Goal: Information Seeking & Learning: Learn about a topic

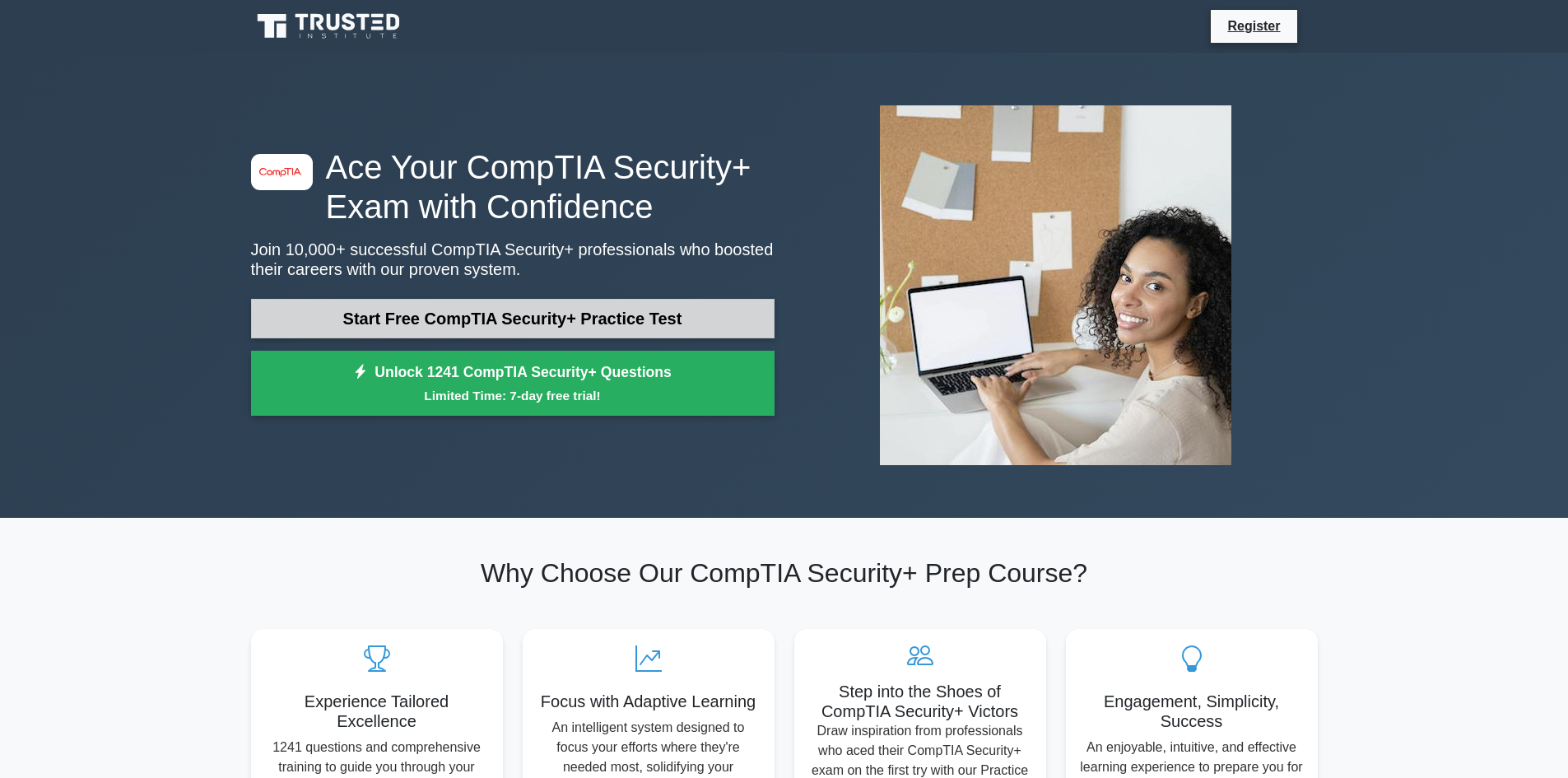
click at [655, 321] on link "Start Free CompTIA Security+ Practice Test" at bounding box center [512, 318] width 523 height 39
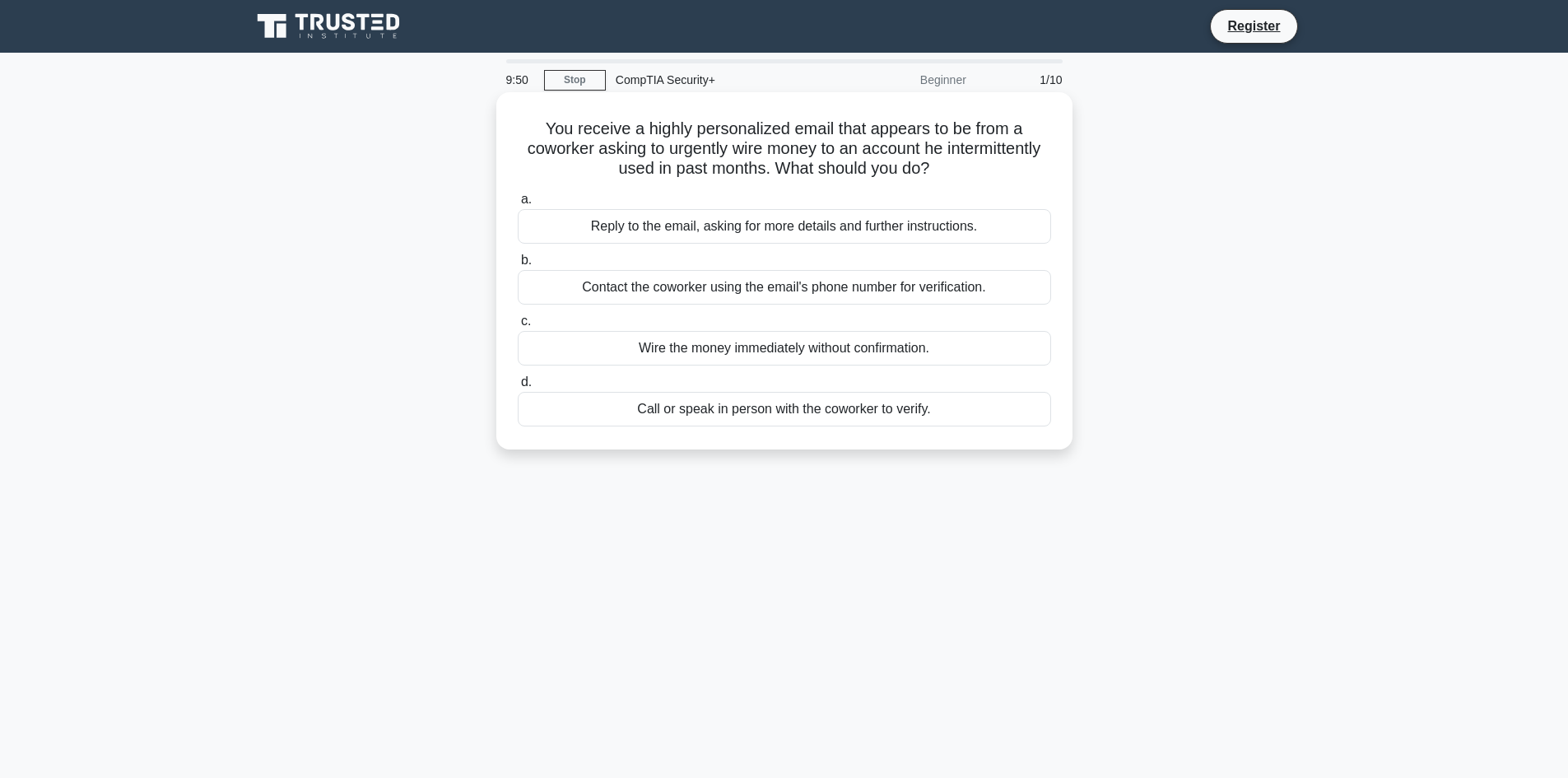
click at [745, 418] on div "Call or speak in person with the coworker to verify." at bounding box center [784, 409] width 533 height 34
click at [518, 388] on input "d. Call or speak in person with the coworker to verify." at bounding box center [518, 382] width 0 height 11
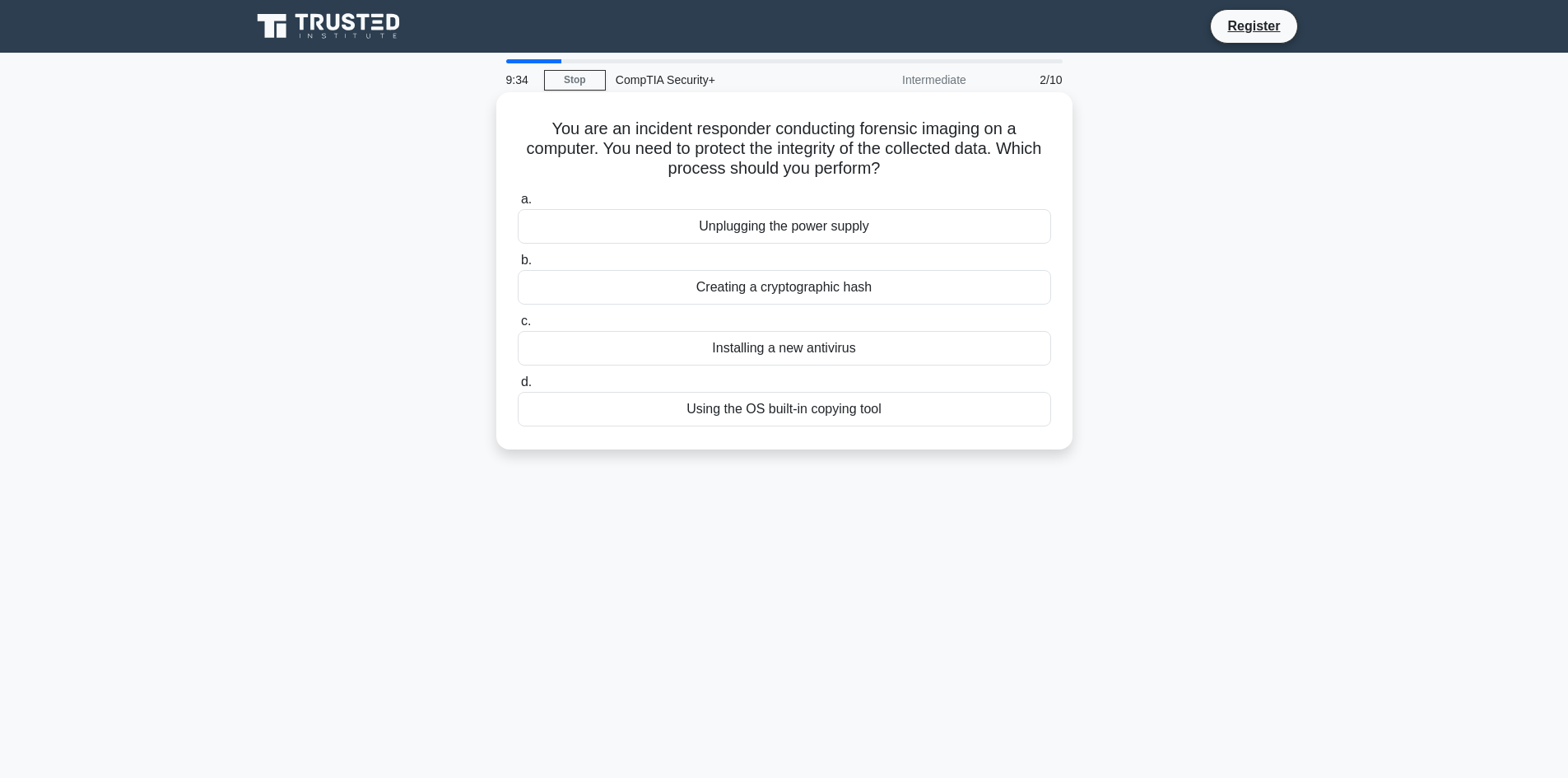
click at [875, 294] on div "Creating a cryptographic hash" at bounding box center [784, 287] width 533 height 34
click at [518, 266] on input "b. Creating a cryptographic hash" at bounding box center [518, 260] width 0 height 11
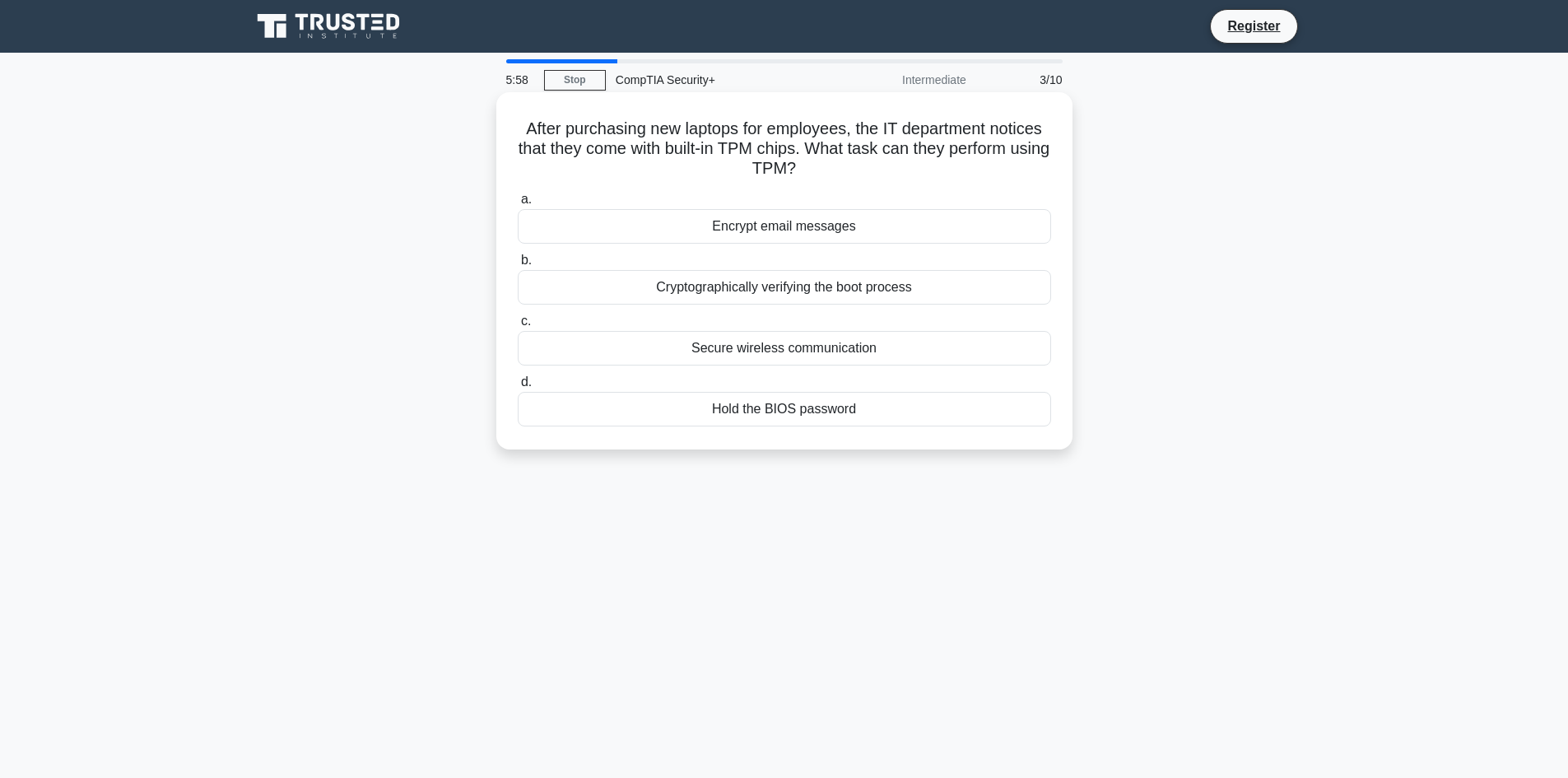
click at [911, 295] on div "Cryptographically verifying the boot process" at bounding box center [784, 287] width 533 height 34
click at [518, 266] on input "b. Cryptographically verifying the boot process" at bounding box center [518, 260] width 0 height 11
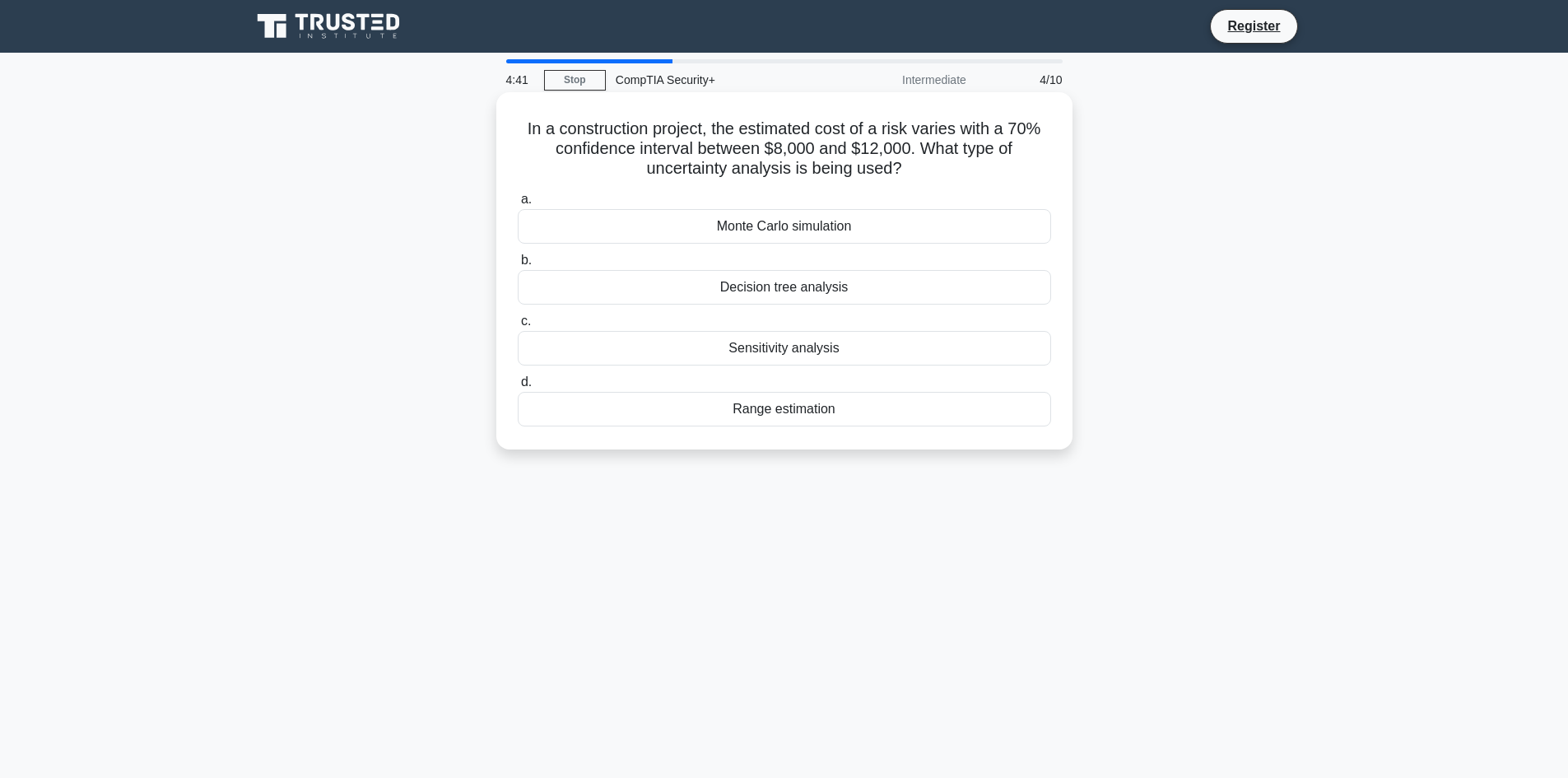
click at [801, 296] on div "Decision tree analysis" at bounding box center [784, 287] width 533 height 34
click at [518, 266] on input "b. Decision tree analysis" at bounding box center [518, 260] width 0 height 11
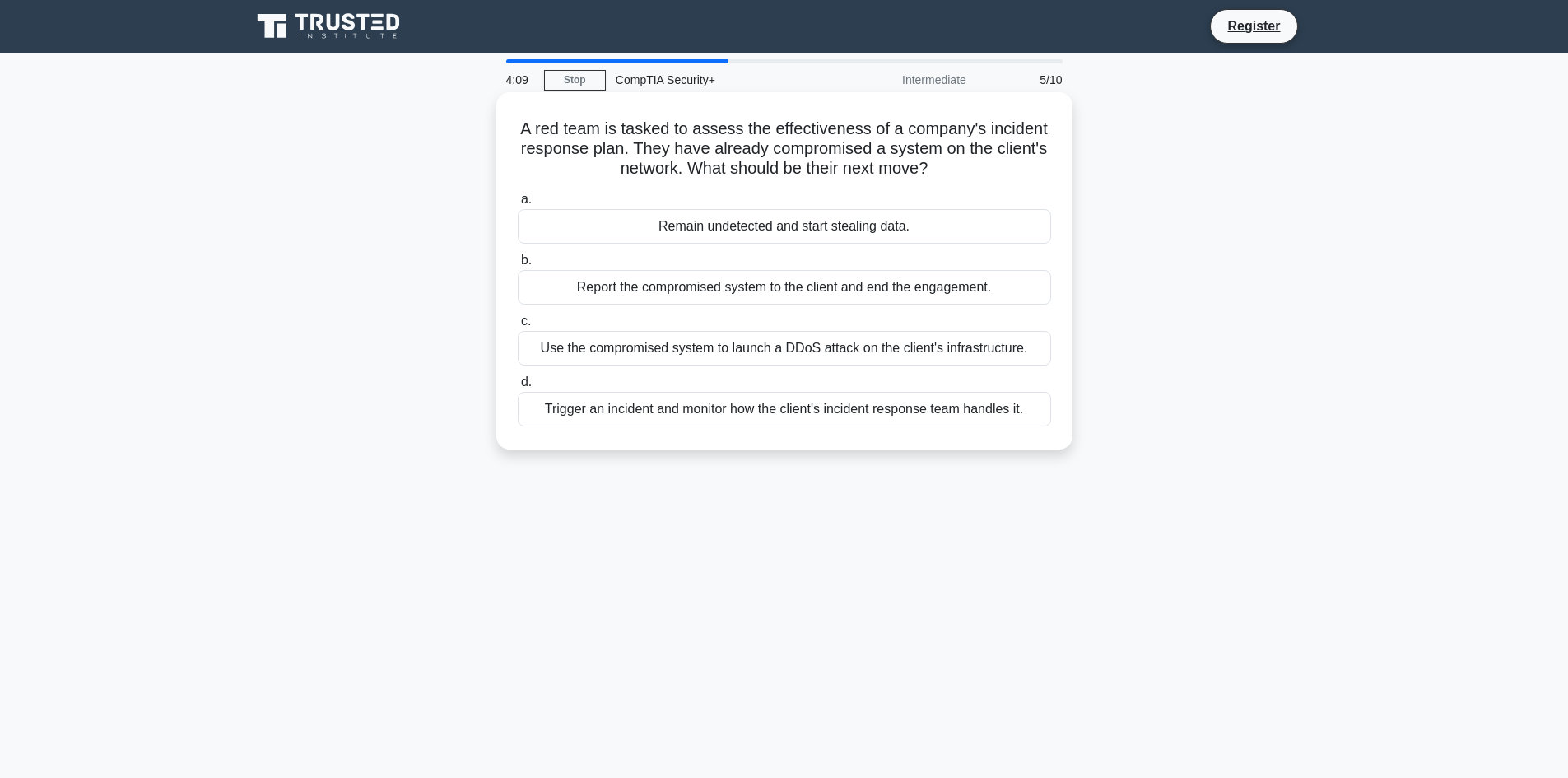
click at [845, 417] on div "Trigger an incident and monitor how the client's incident response team handles…" at bounding box center [784, 409] width 533 height 34
click at [518, 388] on input "d. Trigger an incident and monitor how the client's incident response team hand…" at bounding box center [518, 382] width 0 height 11
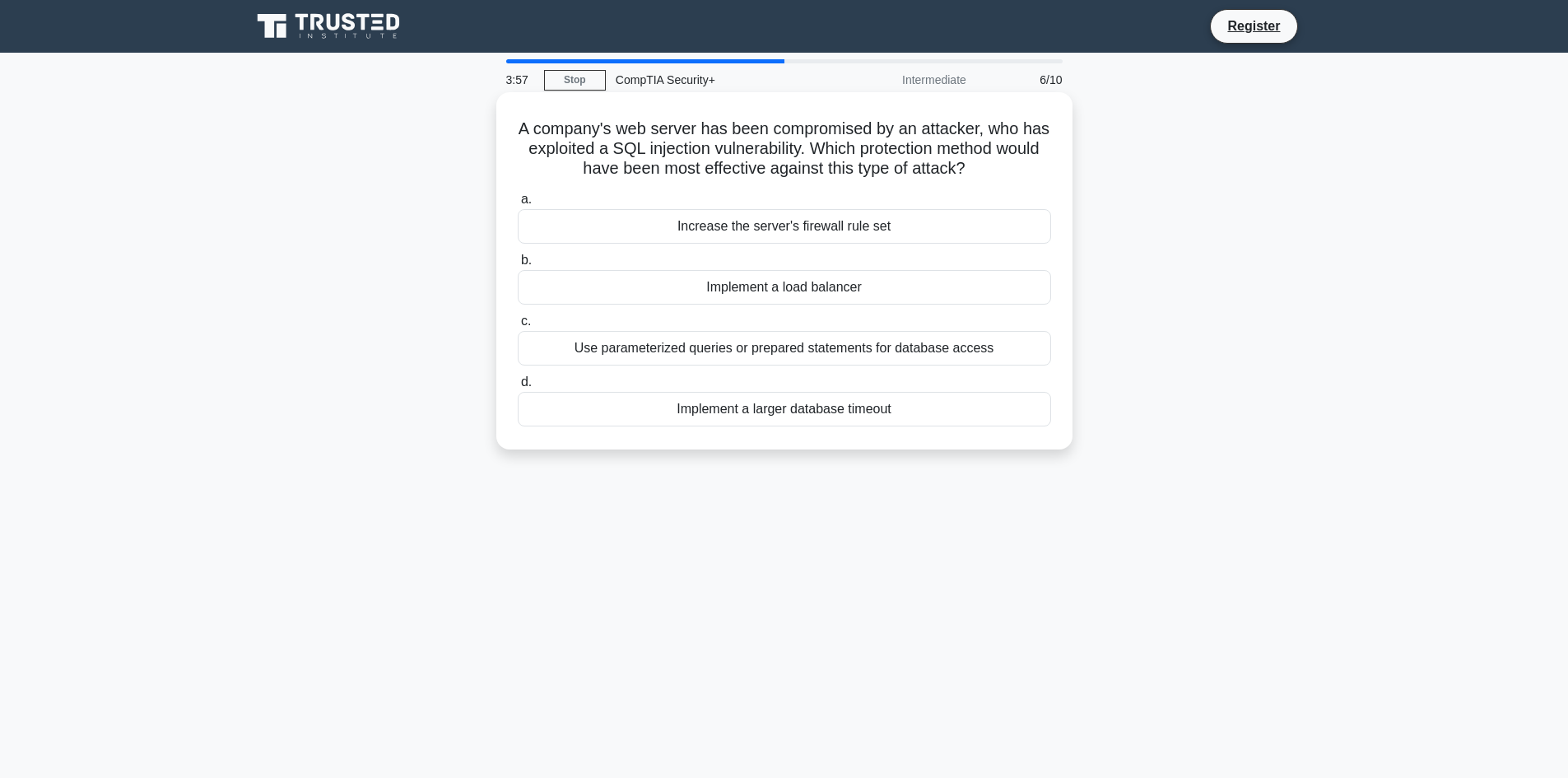
click at [920, 353] on div "Use parameterized queries or prepared statements for database access" at bounding box center [784, 348] width 533 height 34
click at [518, 327] on input "c. Use parameterized queries or prepared statements for database access" at bounding box center [518, 321] width 0 height 11
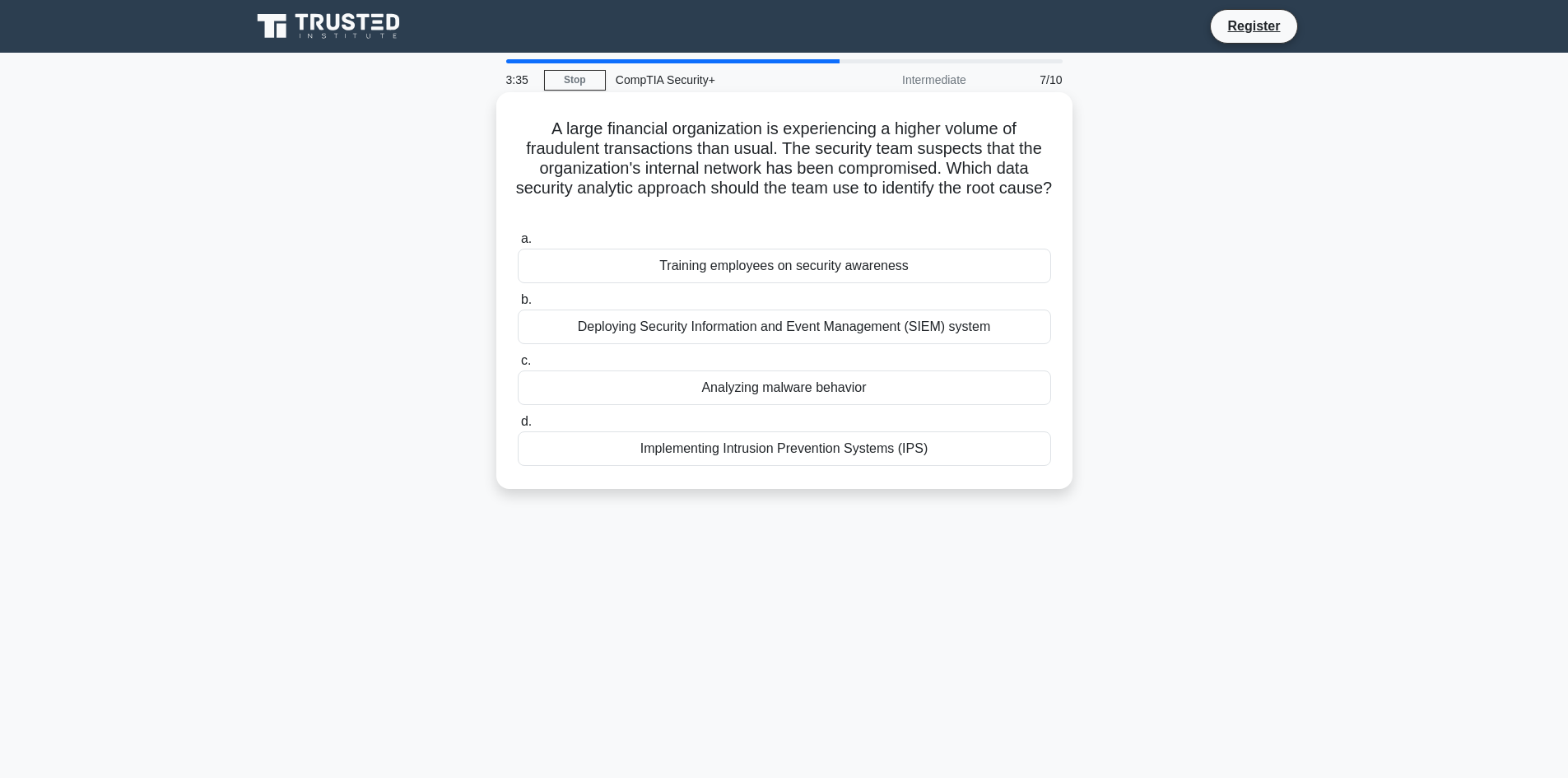
click at [895, 317] on div "Deploying Security Information and Event Management (SIEM) system" at bounding box center [784, 326] width 533 height 34
click at [518, 306] on input "b. Deploying Security Information and Event Management (SIEM) system" at bounding box center [518, 300] width 0 height 11
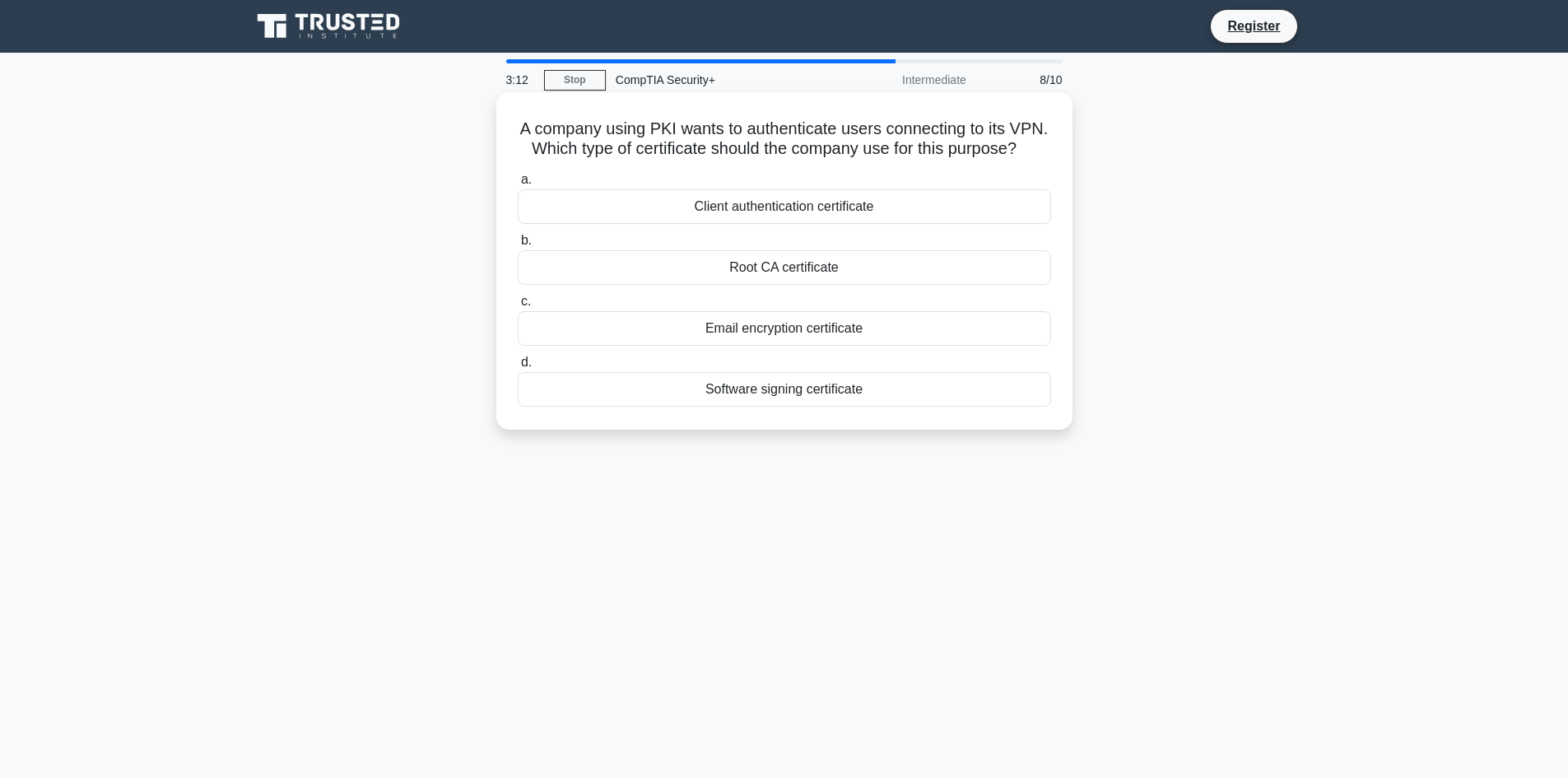
click at [854, 407] on div "Software signing certificate" at bounding box center [784, 389] width 533 height 34
click at [518, 368] on input "d. Software signing certificate" at bounding box center [518, 362] width 0 height 11
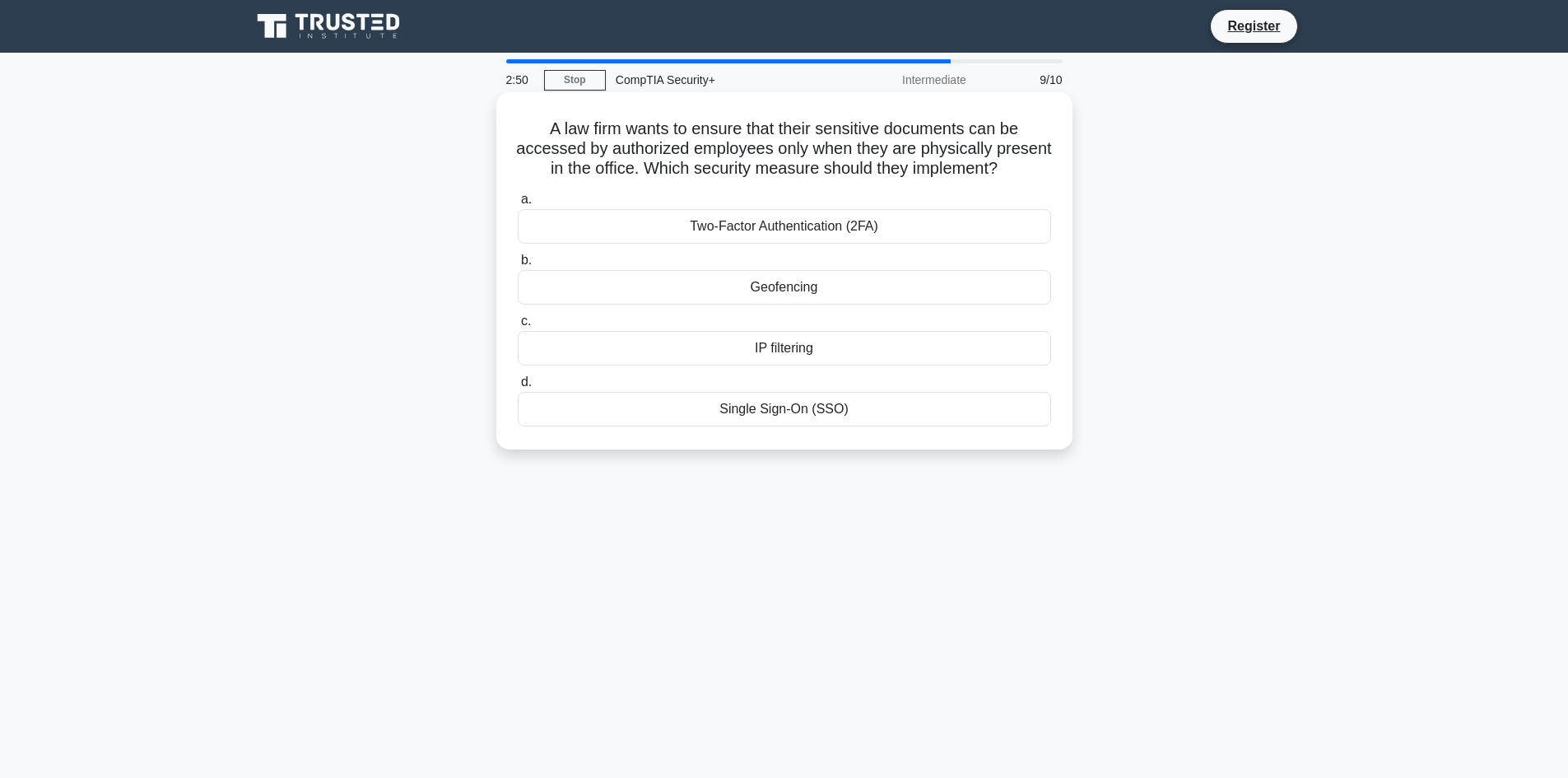
click at [799, 305] on div "Geofencing" at bounding box center [784, 287] width 533 height 34
click at [518, 266] on input "b. Geofencing" at bounding box center [518, 260] width 0 height 11
click at [828, 338] on div "Single sign-on (SSO)" at bounding box center [784, 348] width 533 height 34
click at [518, 327] on input "c. Single sign-on (SSO)" at bounding box center [518, 321] width 0 height 11
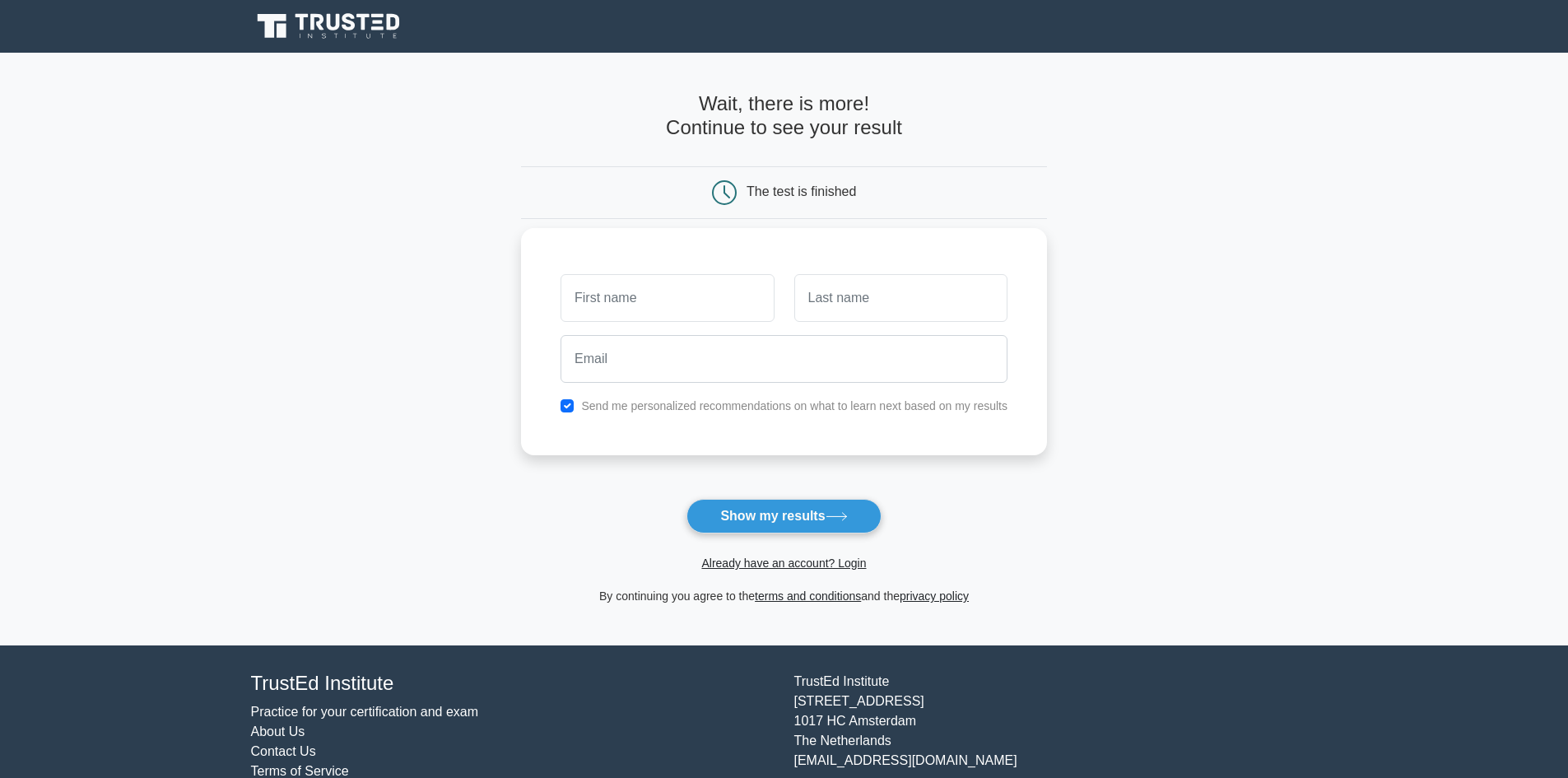
click at [623, 250] on div "Send me personalized recommendations on what to learn next based on my results" at bounding box center [784, 341] width 526 height 227
click at [643, 311] on input "text" at bounding box center [668, 298] width 214 height 48
click at [655, 286] on input "text" at bounding box center [668, 298] width 214 height 48
type input "paul"
click at [809, 280] on input "text" at bounding box center [901, 298] width 214 height 48
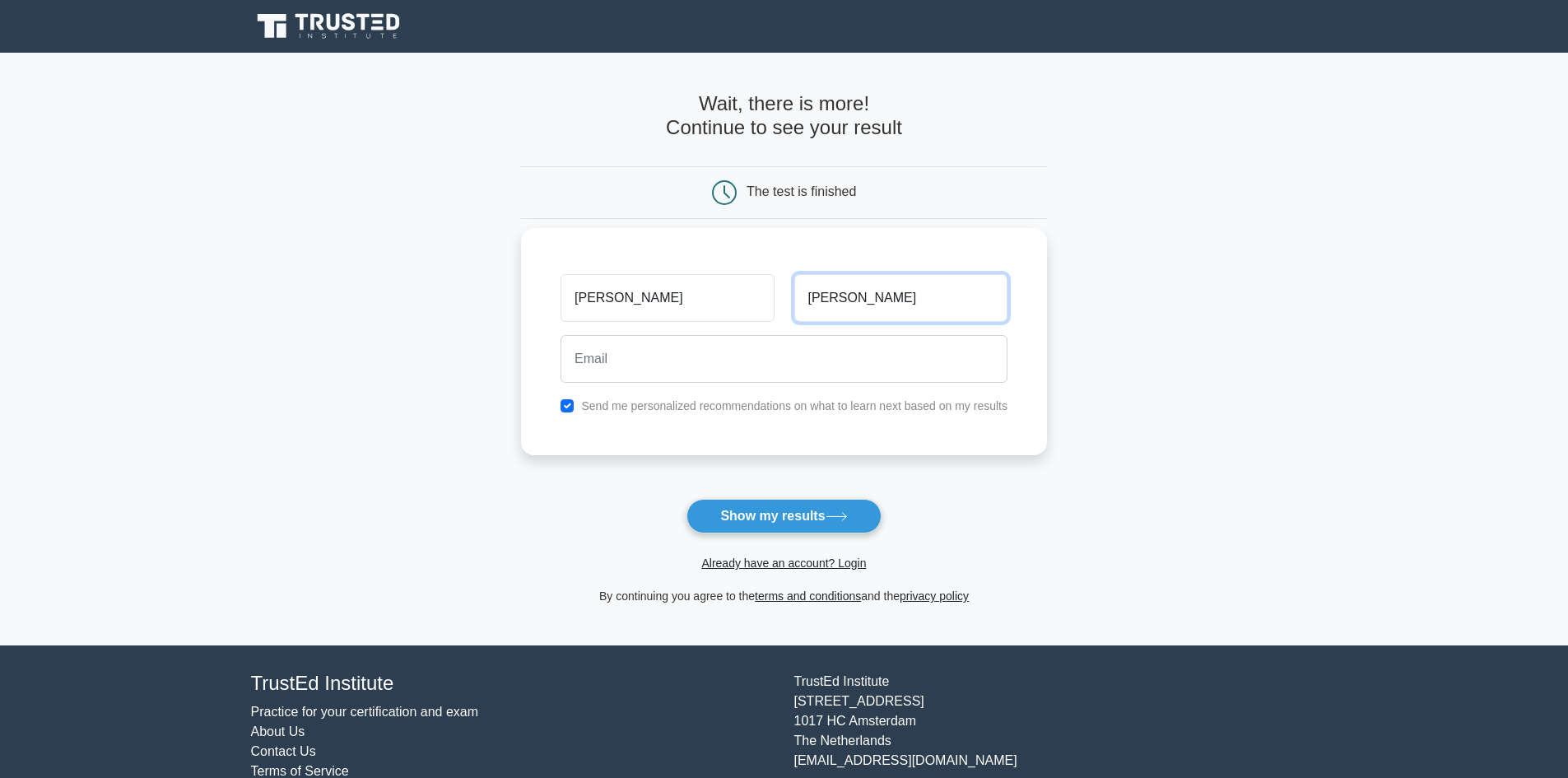
type input "jinks"
click at [741, 388] on div at bounding box center [784, 359] width 466 height 61
click at [706, 360] on input "email" at bounding box center [784, 359] width 447 height 48
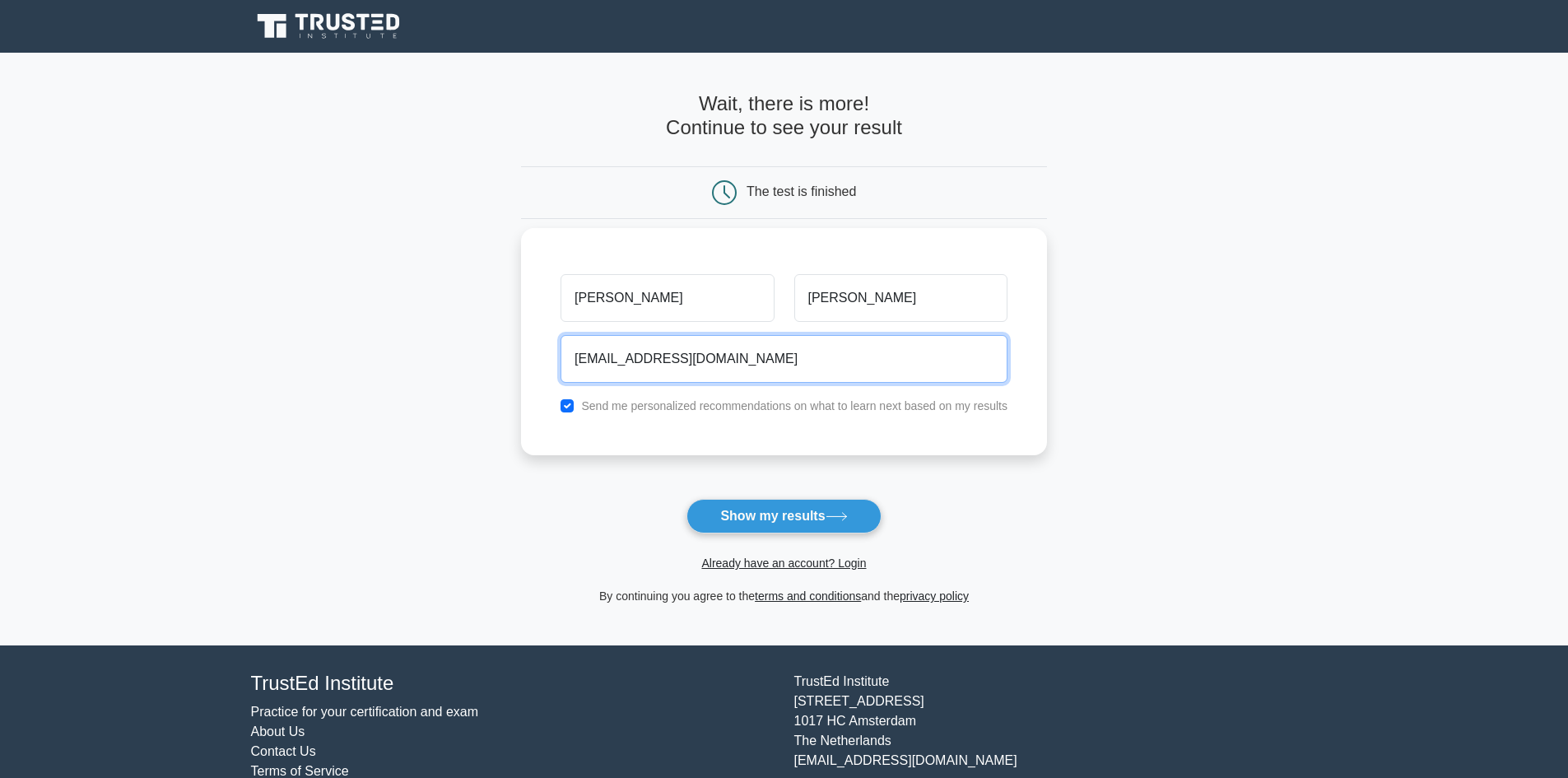
type input "gedscarton@gmail.com"
click at [687, 499] on button "Show my results" at bounding box center [784, 516] width 194 height 34
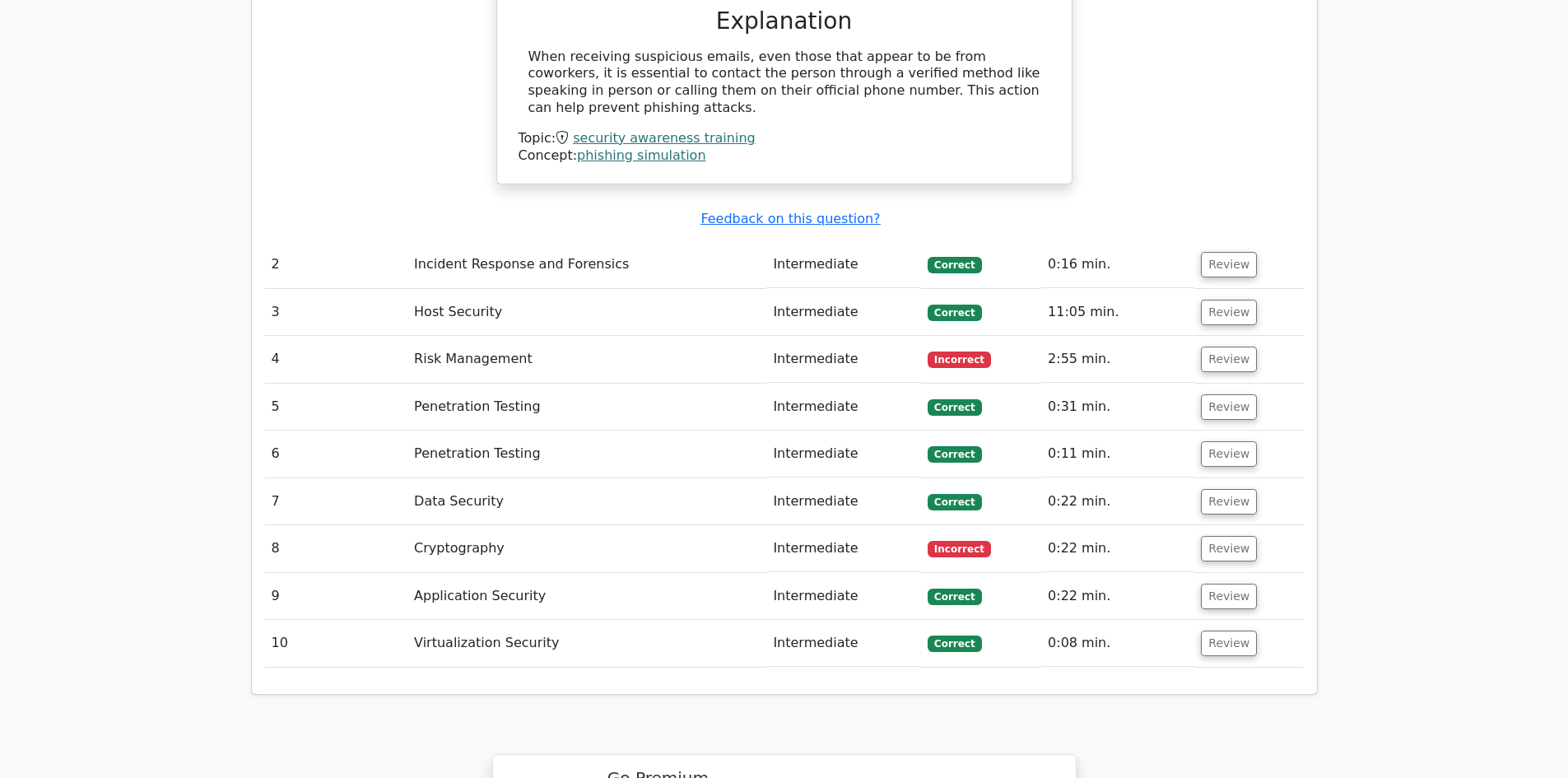
scroll to position [1873, 0]
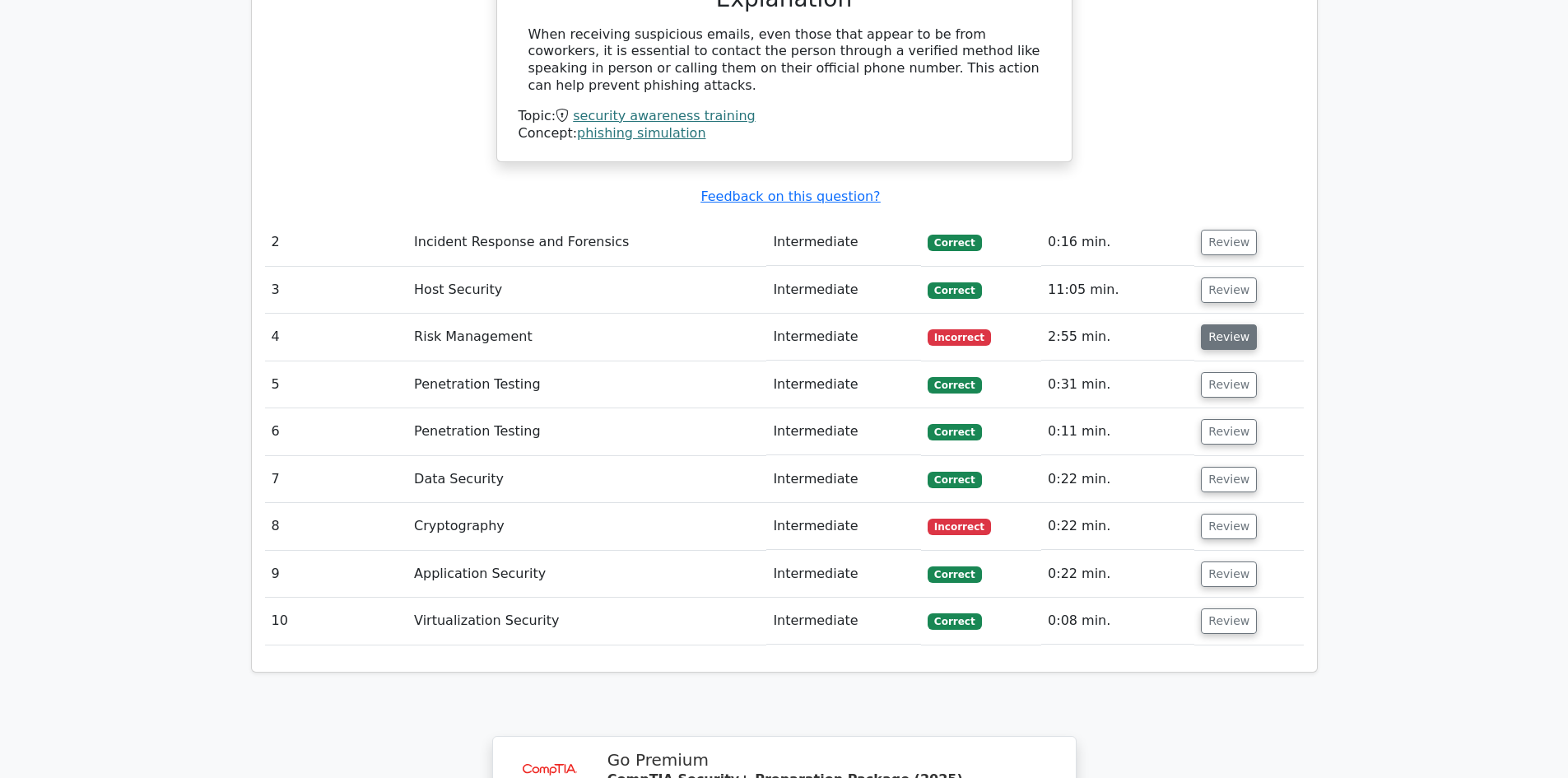
click at [1224, 325] on button "Review" at bounding box center [1228, 337] width 56 height 26
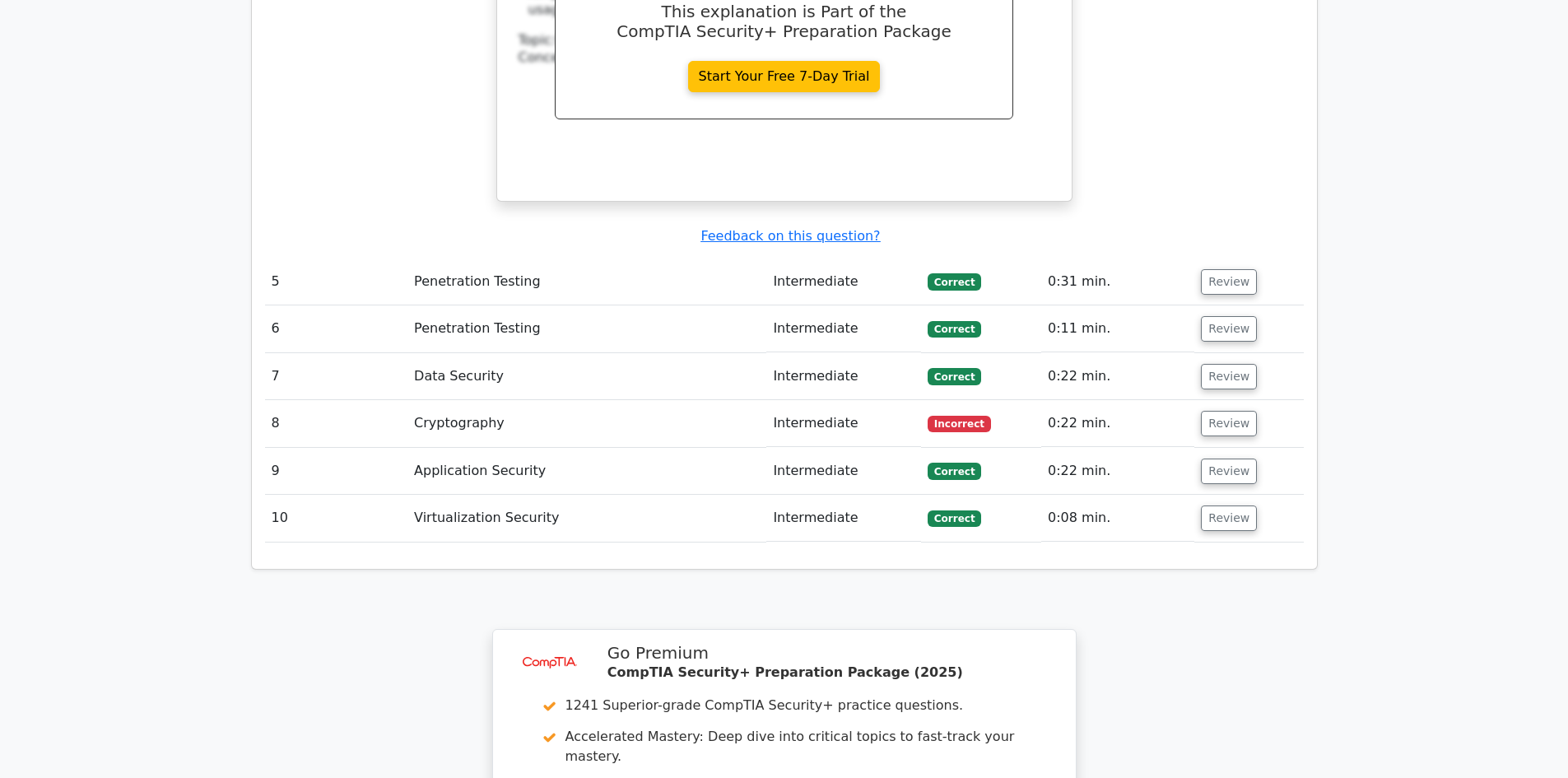
scroll to position [2678, 0]
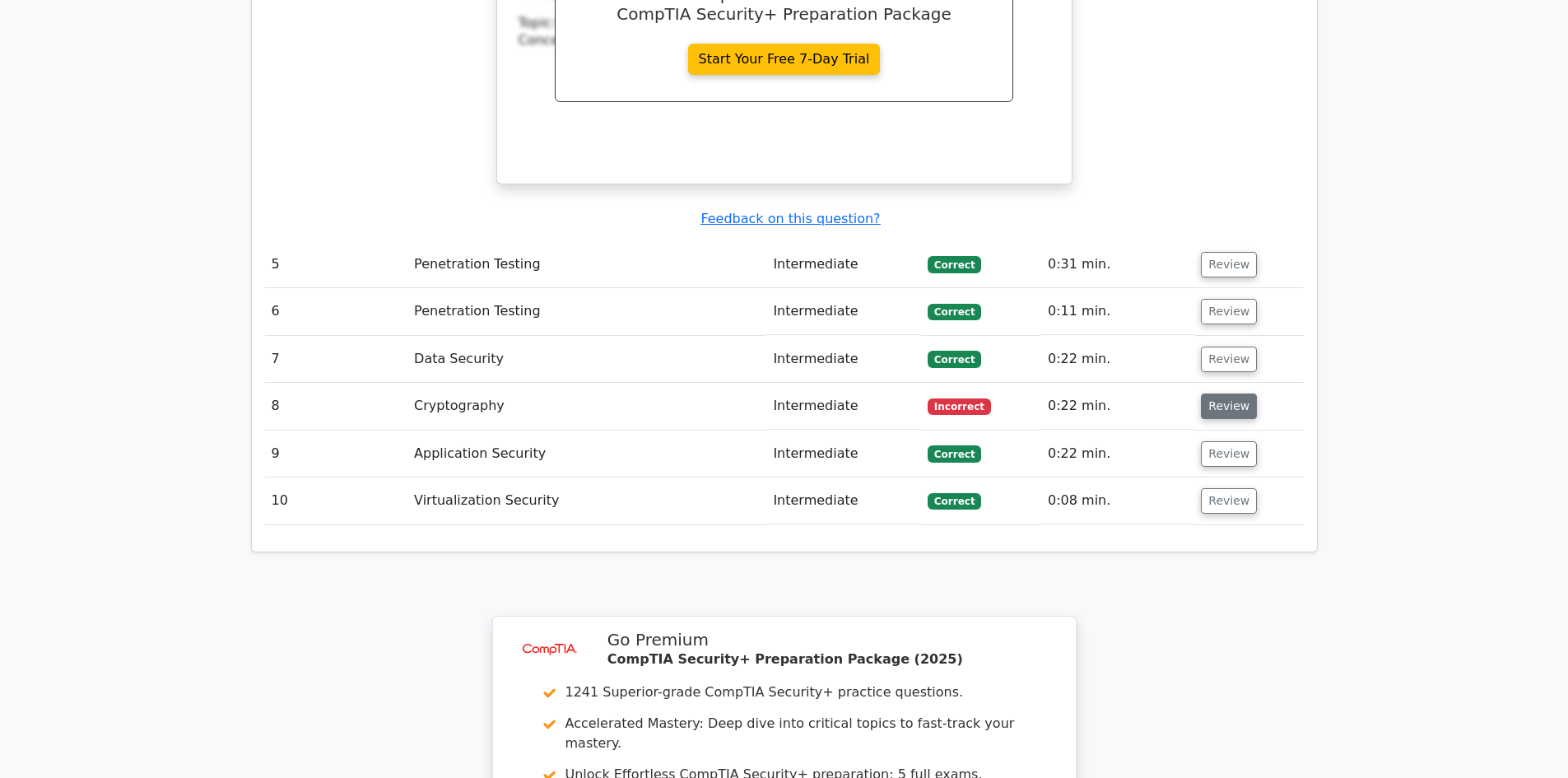
click at [1201, 394] on button "Review" at bounding box center [1228, 407] width 56 height 26
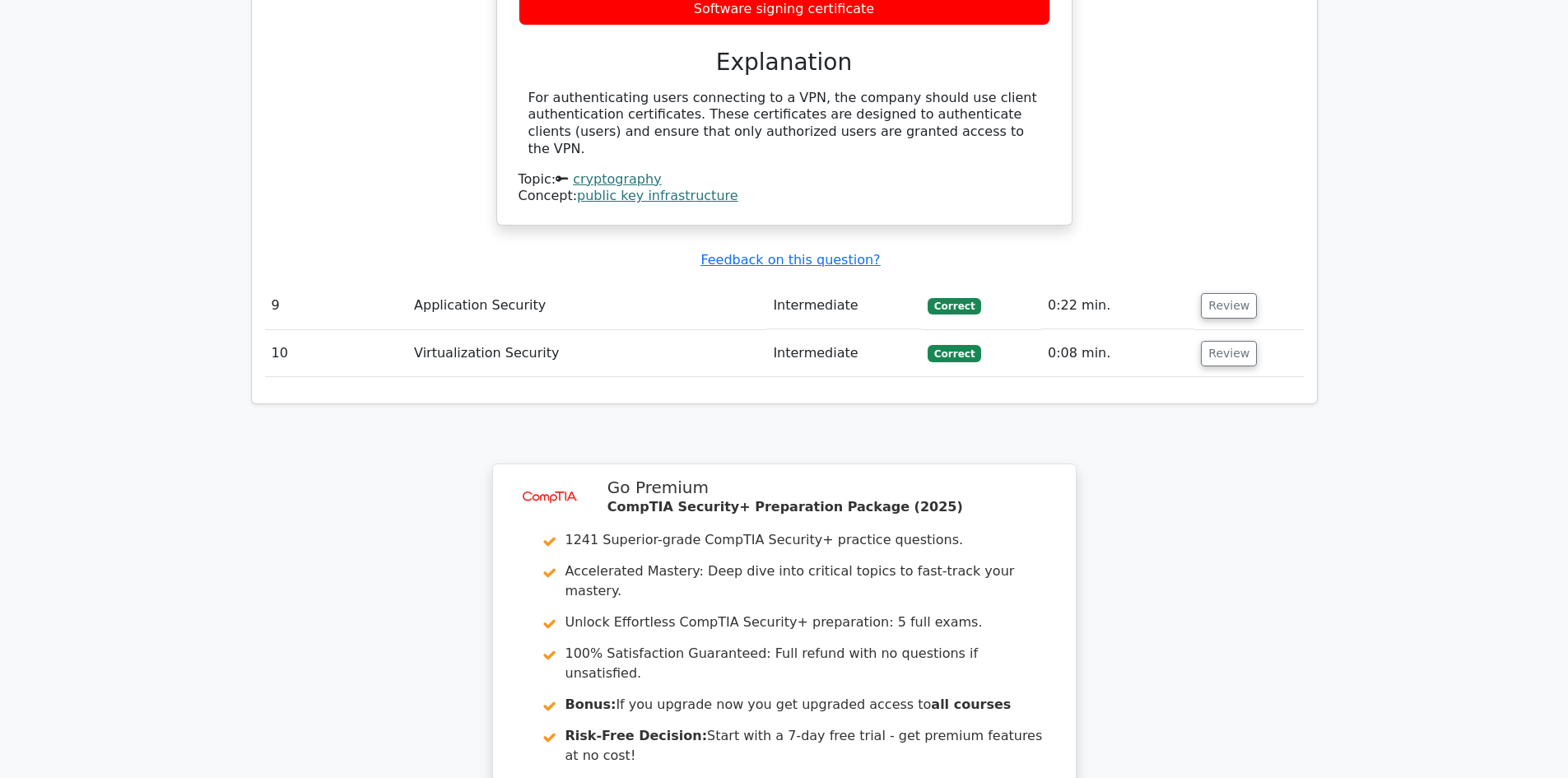
scroll to position [3685, 0]
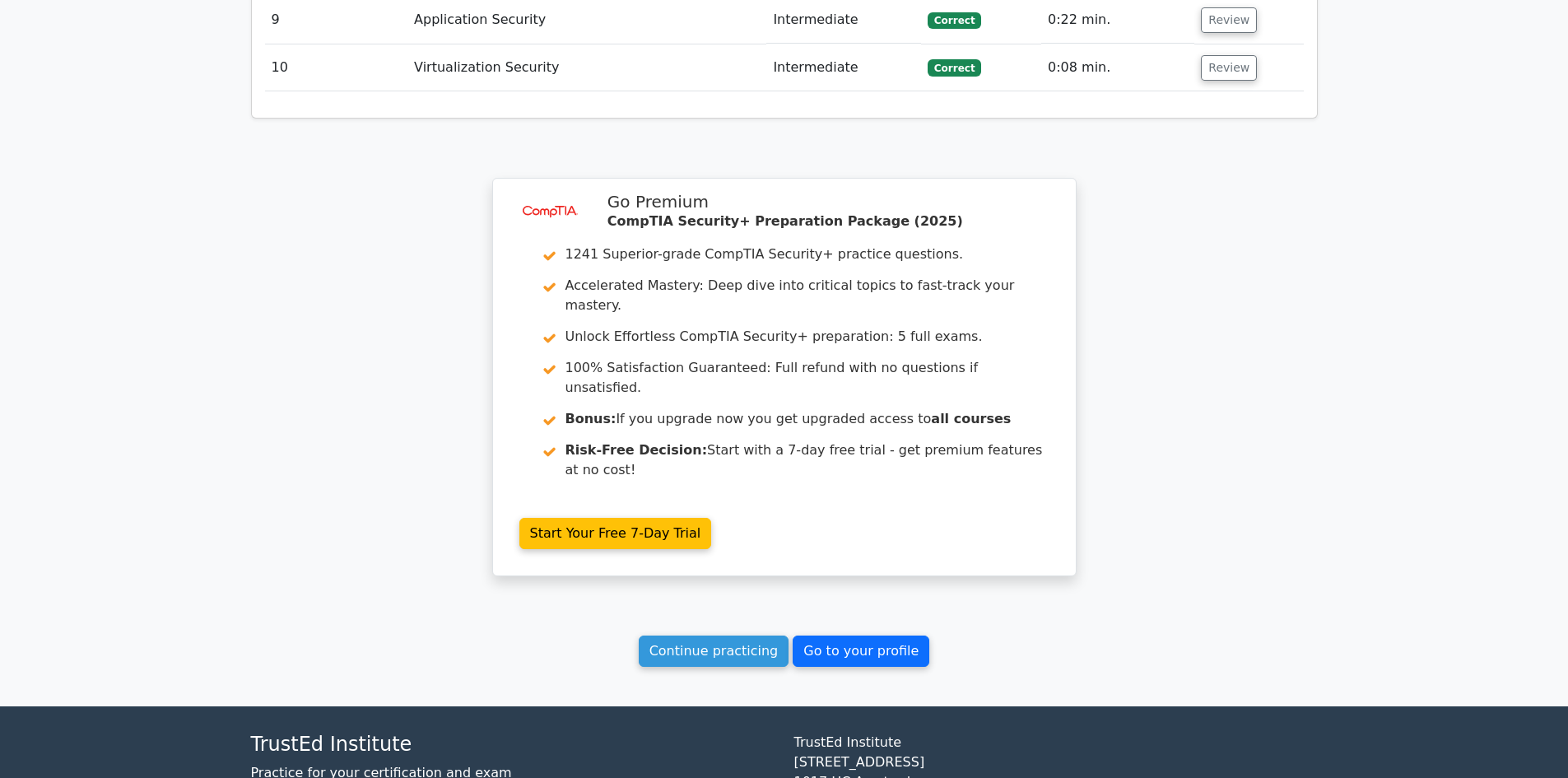
click at [851, 636] on link "Go to your profile" at bounding box center [861, 651] width 137 height 31
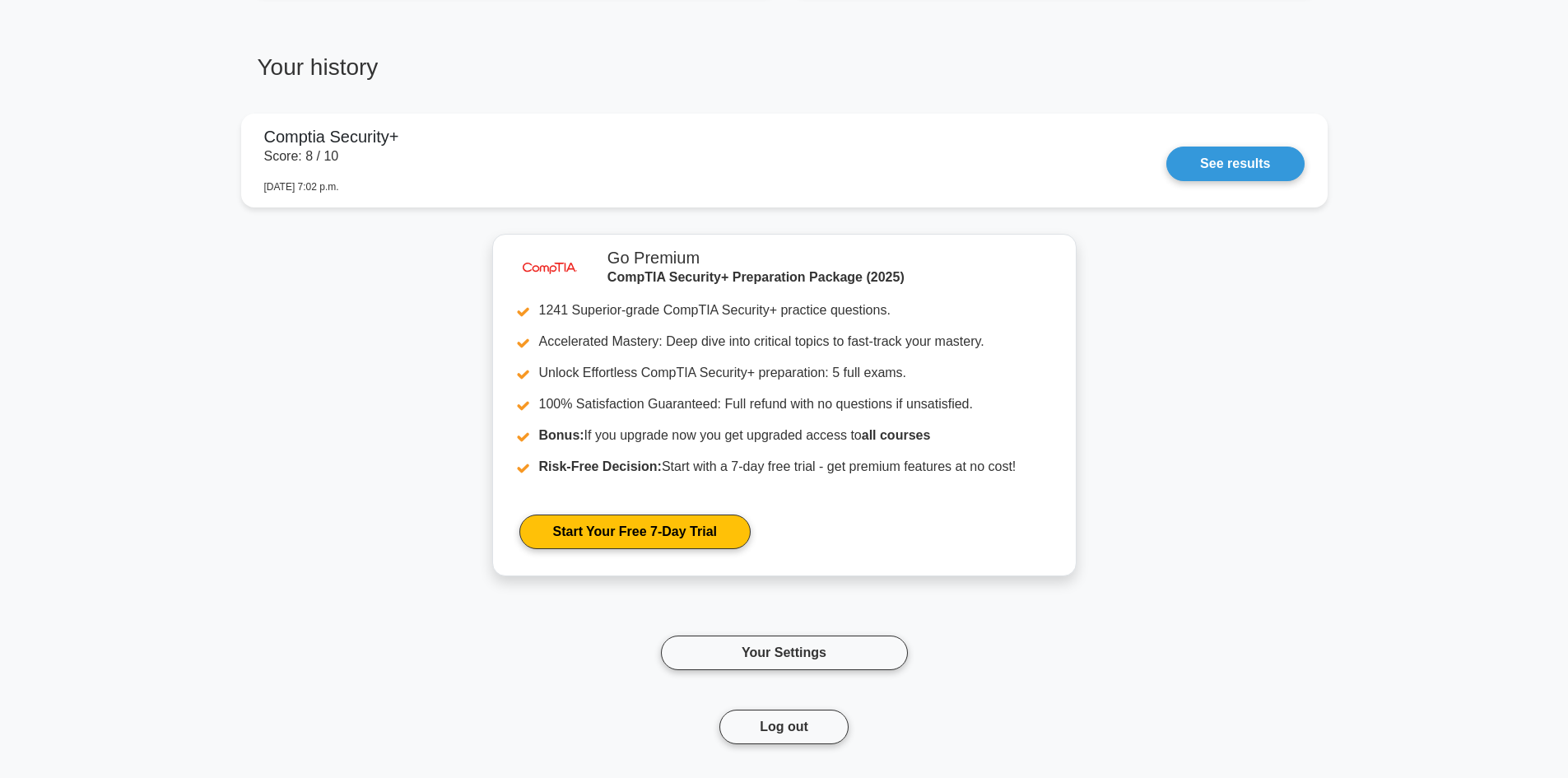
scroll to position [1332, 0]
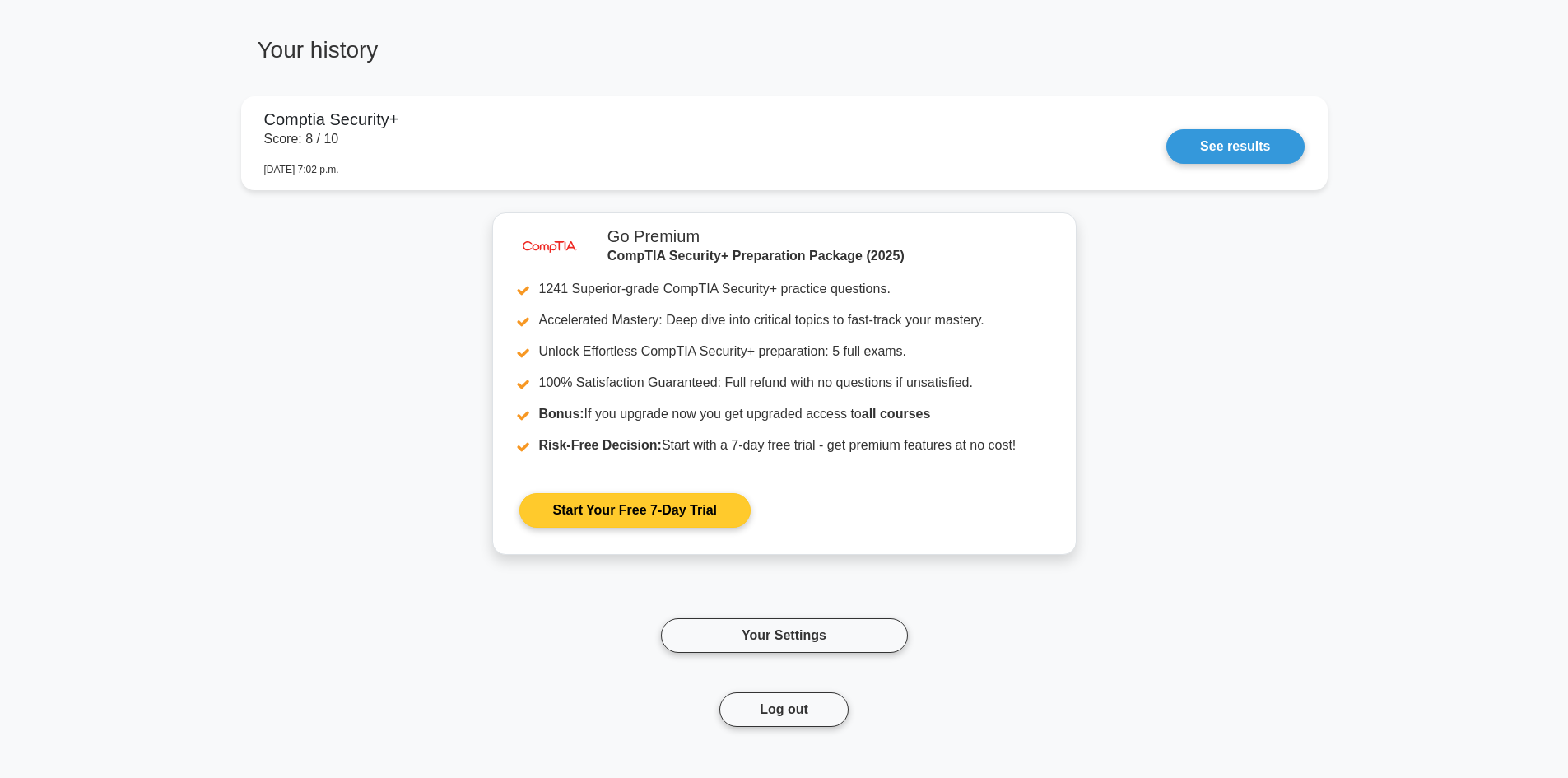
click at [616, 494] on link "Start Your Free 7-Day Trial" at bounding box center [634, 510] width 231 height 34
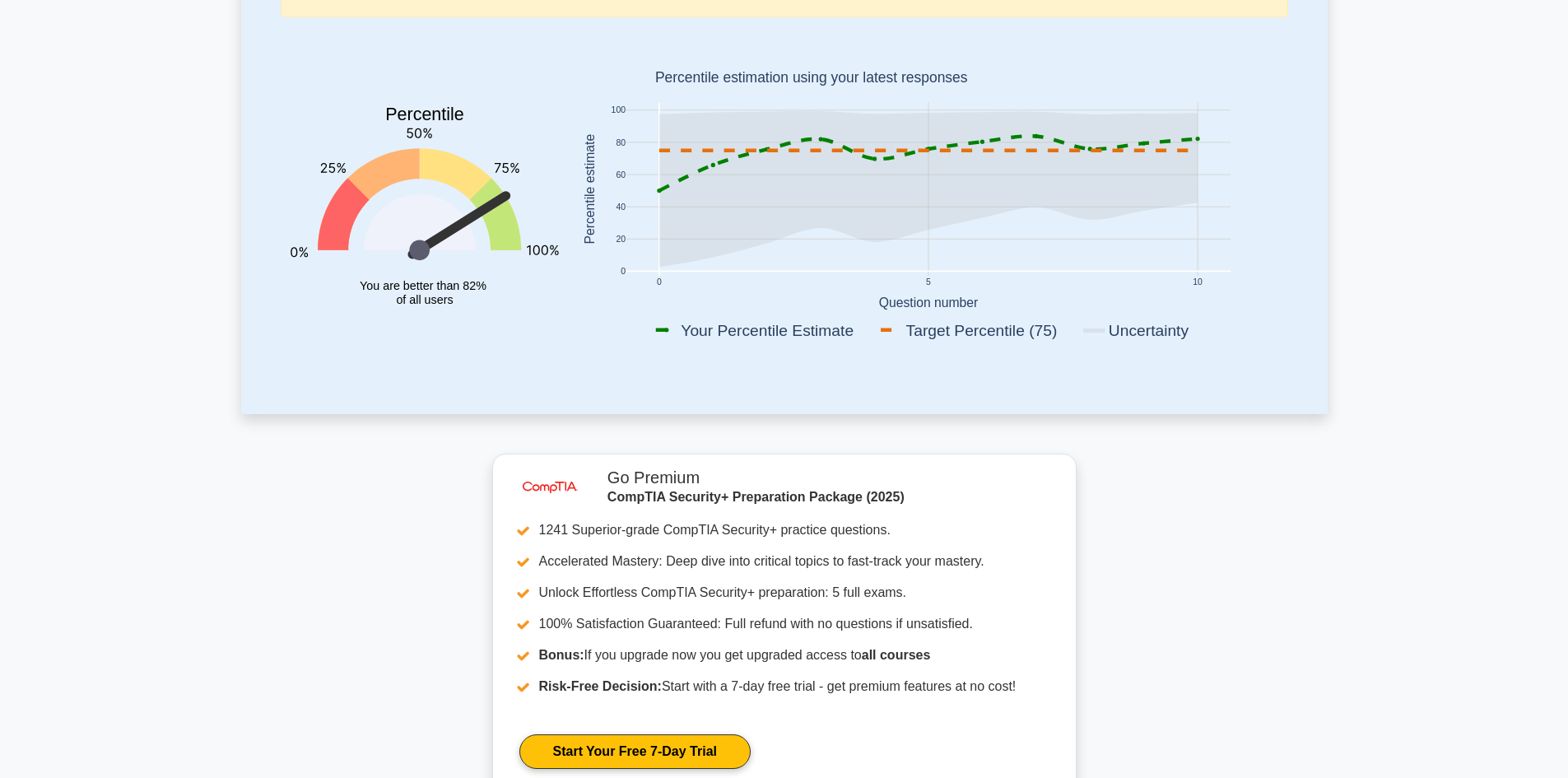
scroll to position [0, 0]
